Goal: Information Seeking & Learning: Learn about a topic

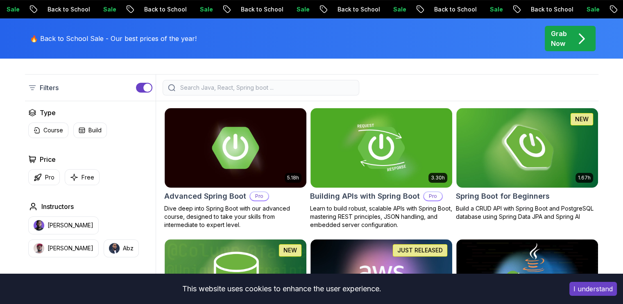
scroll to position [198, 0]
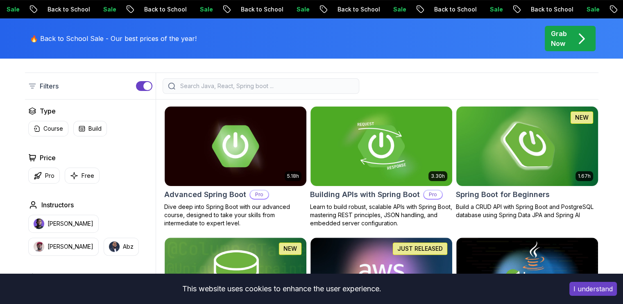
click at [491, 160] on img at bounding box center [526, 145] width 149 height 83
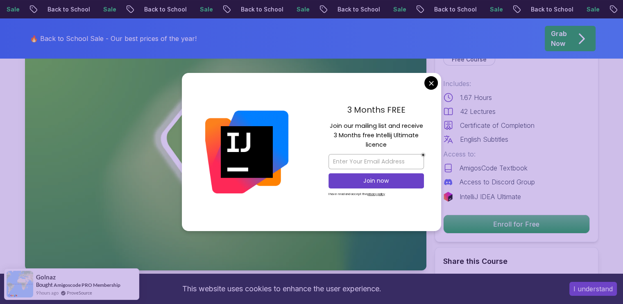
scroll to position [83, 0]
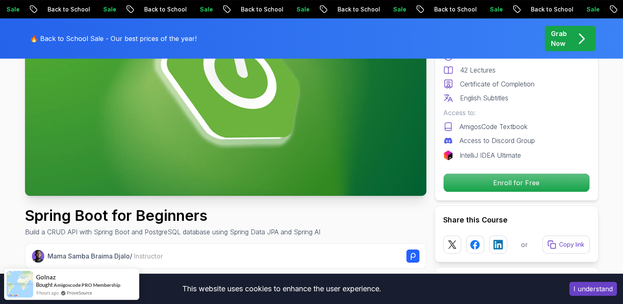
scroll to position [138, 0]
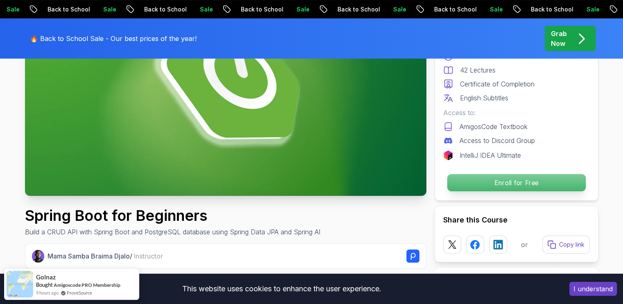
click at [493, 180] on p "Enroll for Free" at bounding box center [516, 182] width 138 height 17
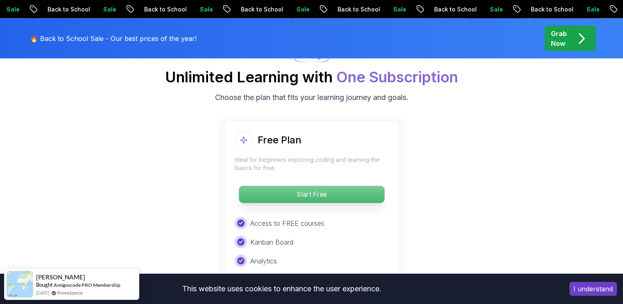
scroll to position [1677, 0]
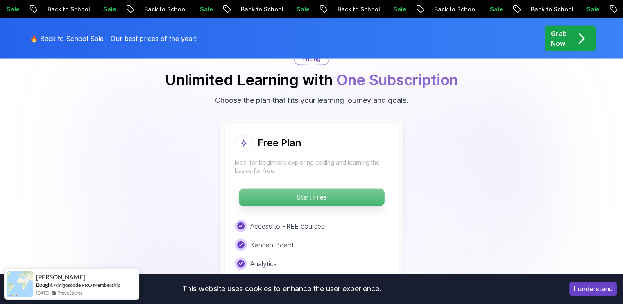
click at [302, 189] on p "Start Free" at bounding box center [311, 197] width 145 height 17
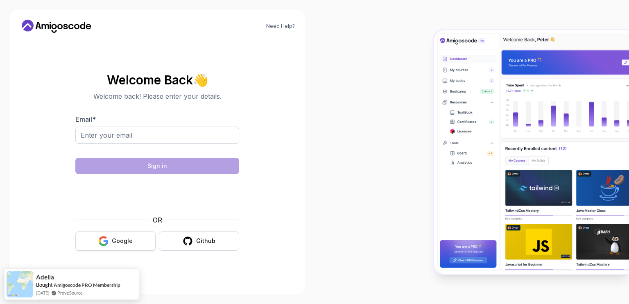
click at [116, 240] on body "Need Help? Welcome Back 👋 Welcome back! Please enter your details. Email * Sign…" at bounding box center [314, 152] width 629 height 304
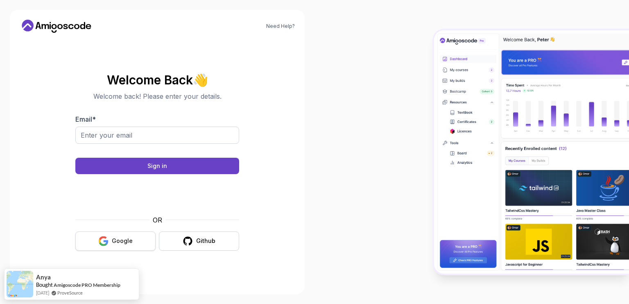
click at [126, 235] on button "Google" at bounding box center [115, 240] width 80 height 19
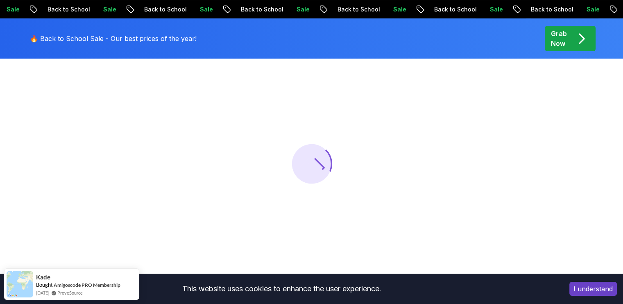
scroll to position [81, 0]
click at [606, 286] on button "I understand" at bounding box center [592, 289] width 47 height 14
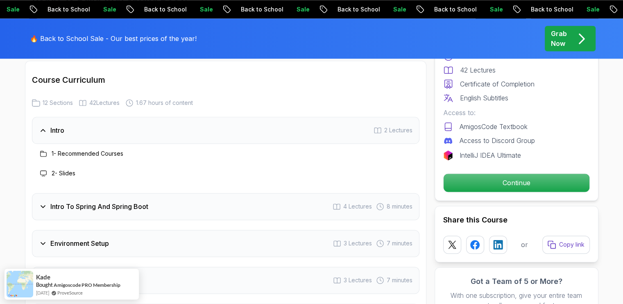
scroll to position [1027, 0]
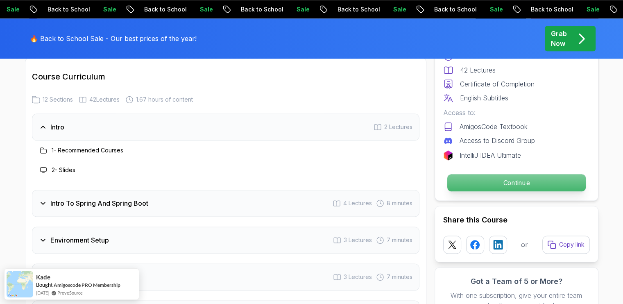
click at [523, 187] on p "Continue" at bounding box center [516, 182] width 138 height 17
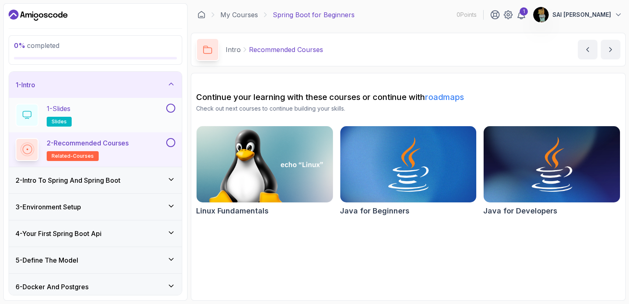
click at [122, 111] on div "1 - Slides slides" at bounding box center [90, 115] width 149 height 23
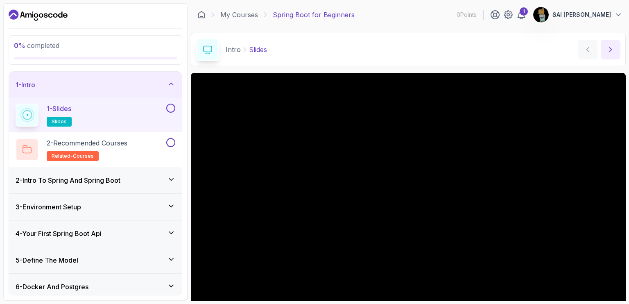
click at [607, 47] on icon "next content" at bounding box center [610, 49] width 8 height 8
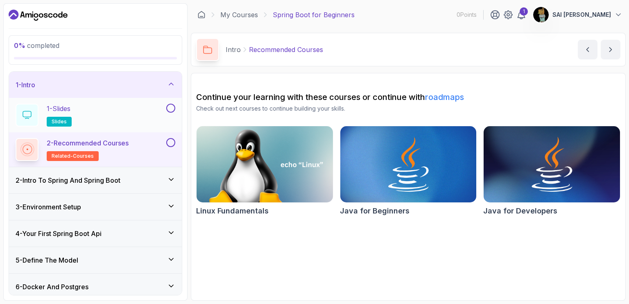
click at [174, 112] on div at bounding box center [170, 108] width 11 height 9
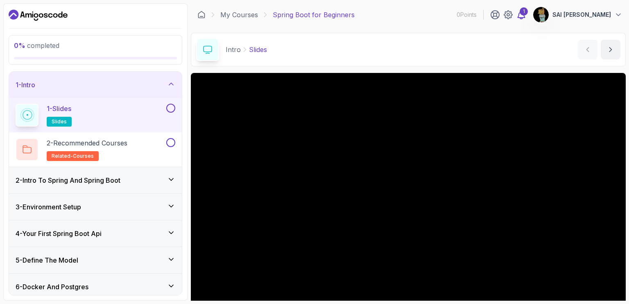
click at [519, 16] on icon at bounding box center [521, 15] width 10 height 10
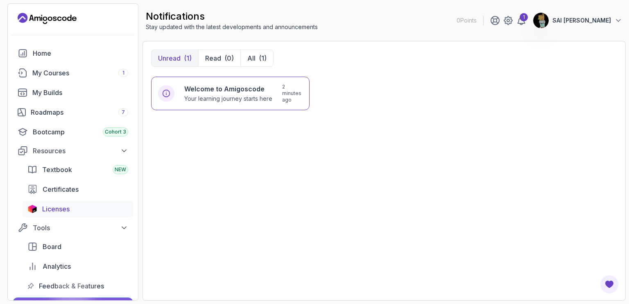
click at [38, 210] on link "Licenses" at bounding box center [78, 209] width 111 height 16
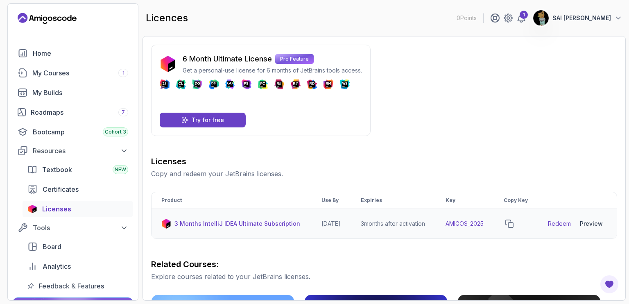
click at [558, 228] on link "Redeem" at bounding box center [559, 223] width 23 height 8
drag, startPoint x: 491, startPoint y: 227, endPoint x: 451, endPoint y: 230, distance: 40.7
click at [451, 230] on td "AMIGOS_2025" at bounding box center [465, 224] width 58 height 30
copy td "AMIGOS_2025"
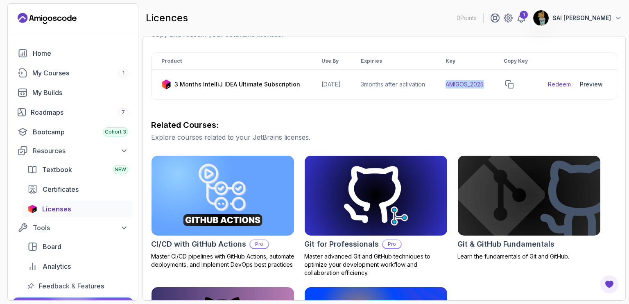
scroll to position [140, 0]
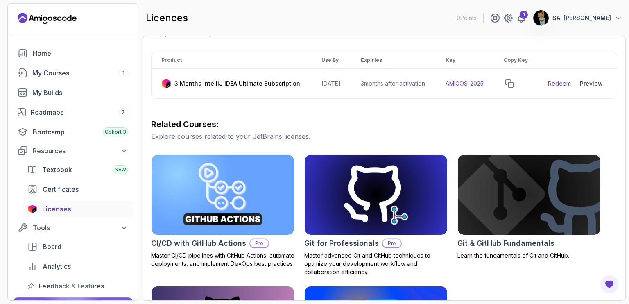
click at [359, 130] on h3 "Related Courses:" at bounding box center [384, 123] width 466 height 11
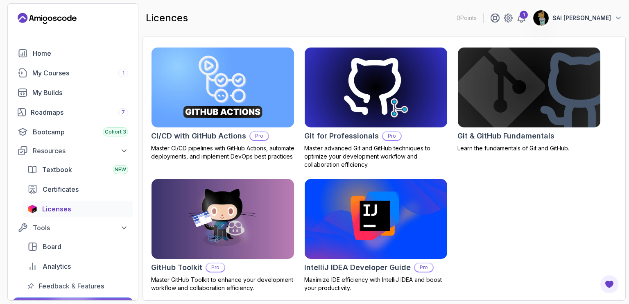
scroll to position [253, 0]
click at [70, 72] on div "My Courses 1" at bounding box center [80, 73] width 96 height 10
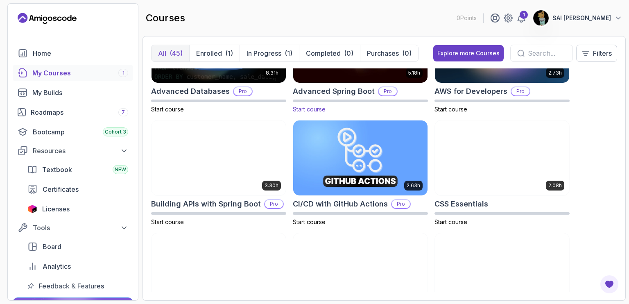
scroll to position [63, 0]
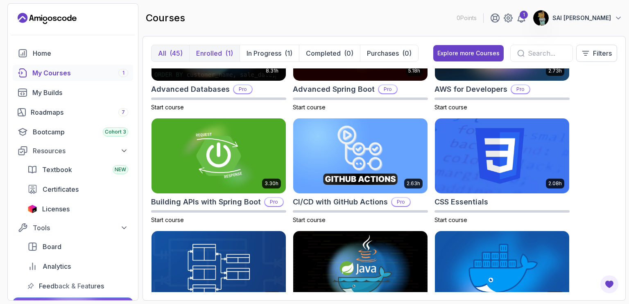
click at [217, 54] on p "Enrolled" at bounding box center [209, 53] width 26 height 10
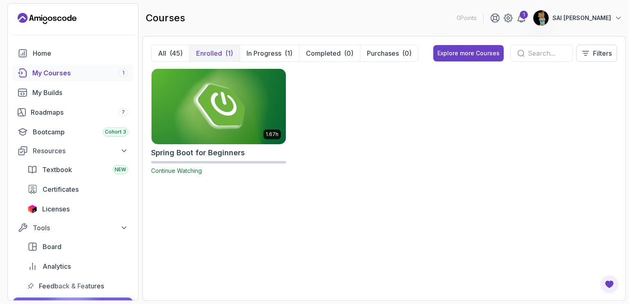
click at [235, 99] on img at bounding box center [218, 106] width 141 height 79
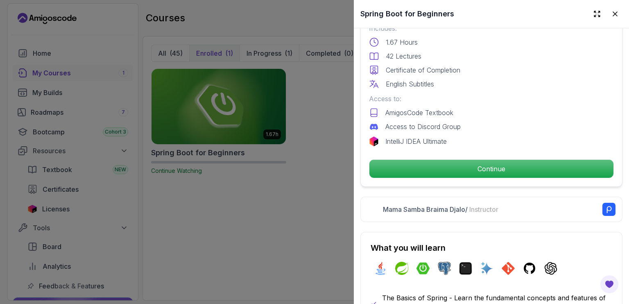
scroll to position [234, 0]
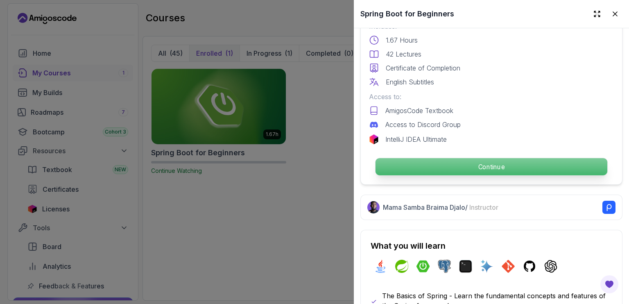
click at [445, 158] on p "Continue" at bounding box center [491, 166] width 232 height 17
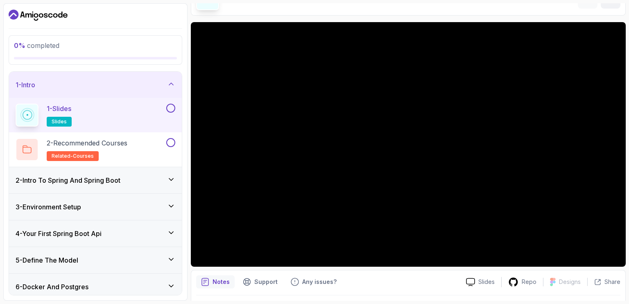
scroll to position [50, 0]
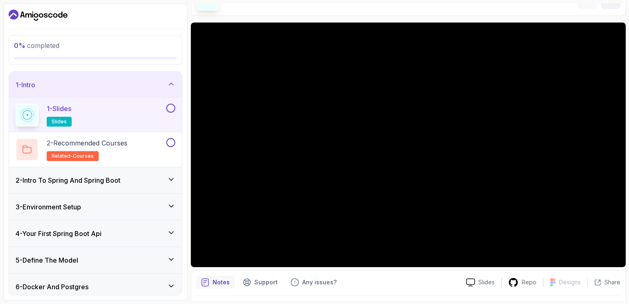
click at [175, 111] on div at bounding box center [170, 108] width 11 height 9
click at [167, 139] on div at bounding box center [170, 142] width 11 height 9
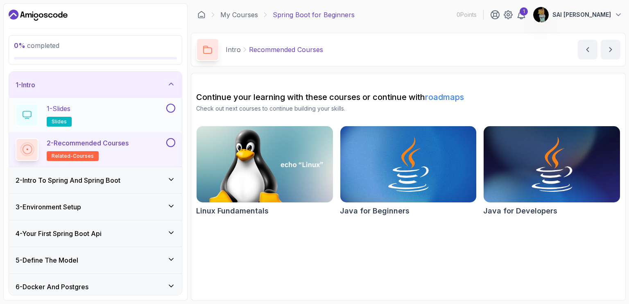
click at [166, 105] on div at bounding box center [170, 108] width 11 height 9
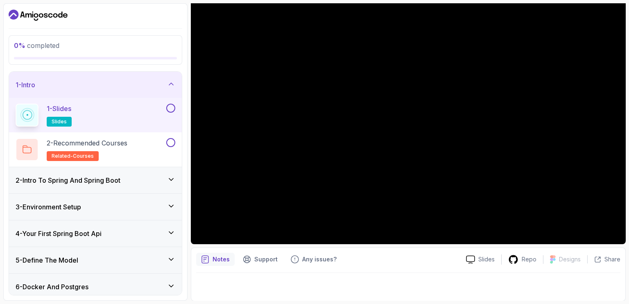
scroll to position [24, 0]
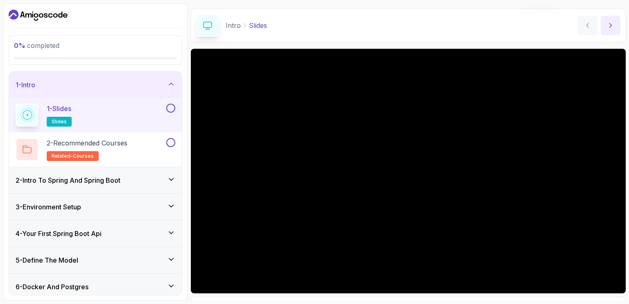
click at [618, 17] on button "next content" at bounding box center [611, 26] width 20 height 20
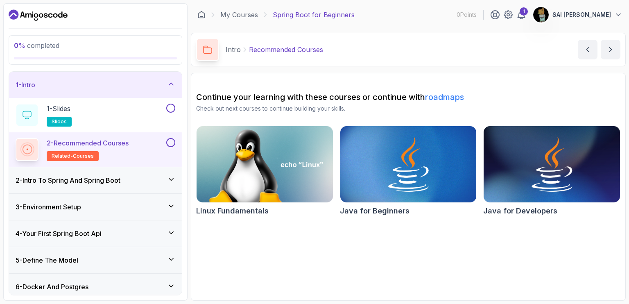
click at [169, 176] on icon at bounding box center [171, 179] width 8 height 8
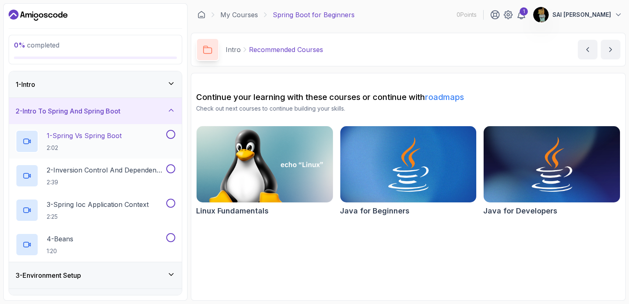
click at [125, 134] on div "1 - Spring Vs Spring Boot 2:02" at bounding box center [90, 141] width 149 height 23
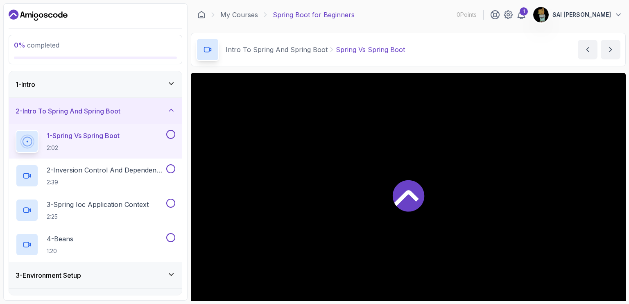
click at [172, 133] on button at bounding box center [170, 134] width 9 height 9
click at [171, 81] on icon at bounding box center [171, 83] width 8 height 8
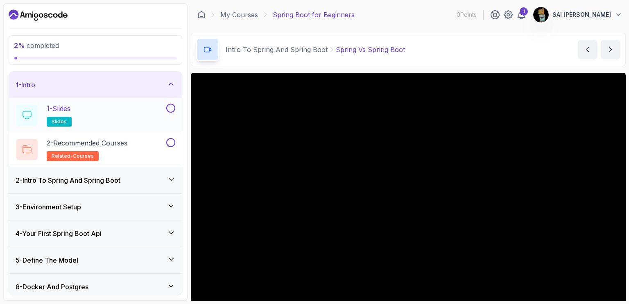
click at [171, 106] on button at bounding box center [170, 108] width 9 height 9
click at [174, 138] on button at bounding box center [170, 142] width 9 height 9
click at [174, 79] on div "1 - Intro" at bounding box center [95, 85] width 173 height 26
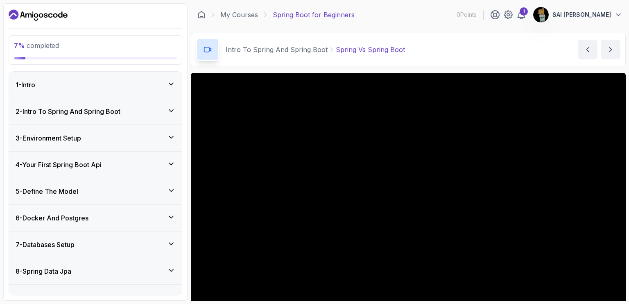
click at [170, 106] on icon at bounding box center [171, 110] width 8 height 8
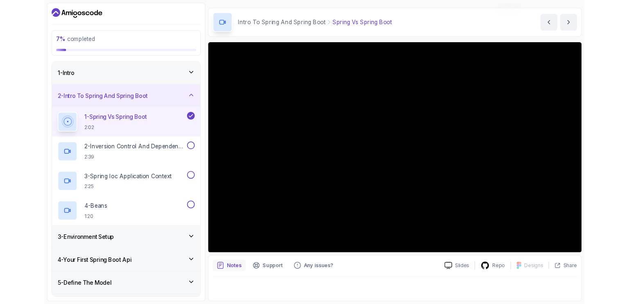
scroll to position [23, 0]
